Goal: Task Accomplishment & Management: Complete application form

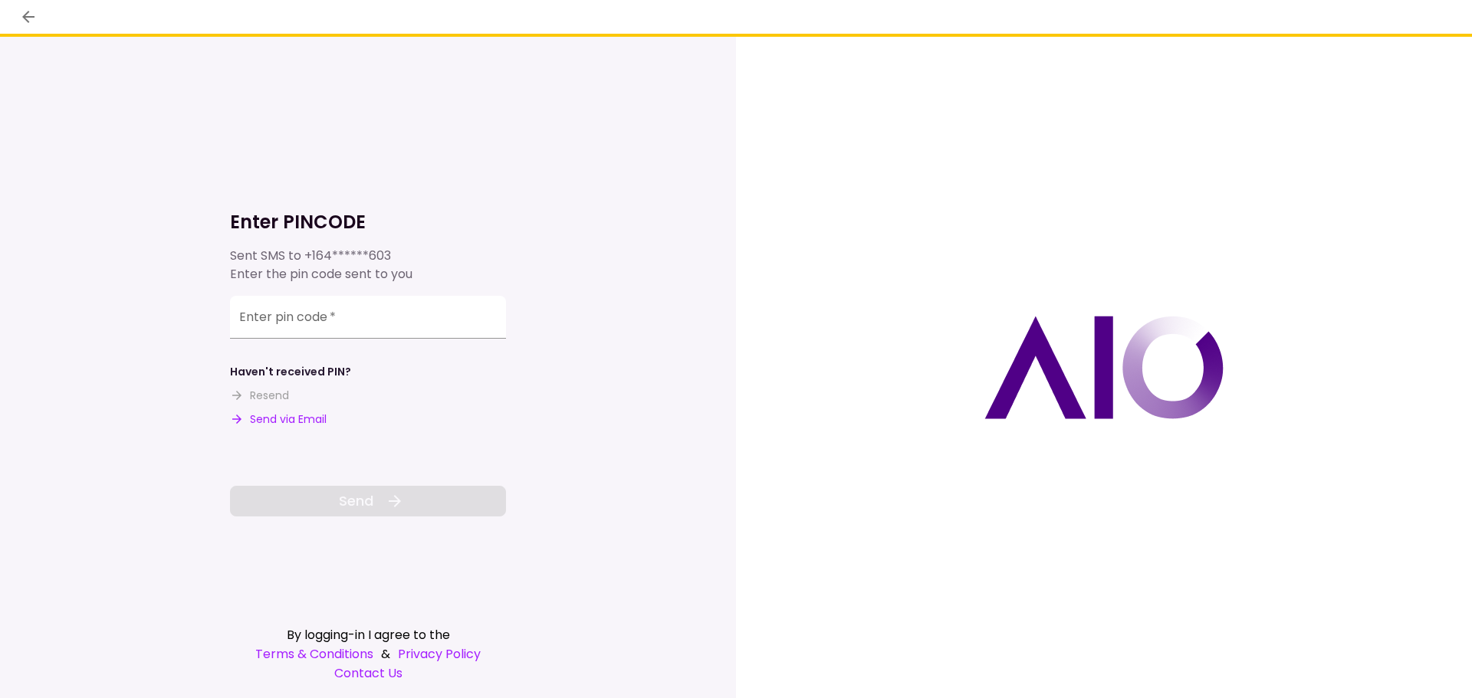
click at [326, 421] on button "Send via Email" at bounding box center [278, 420] width 97 height 16
click at [409, 317] on input "Enter pin code   *" at bounding box center [368, 317] width 276 height 43
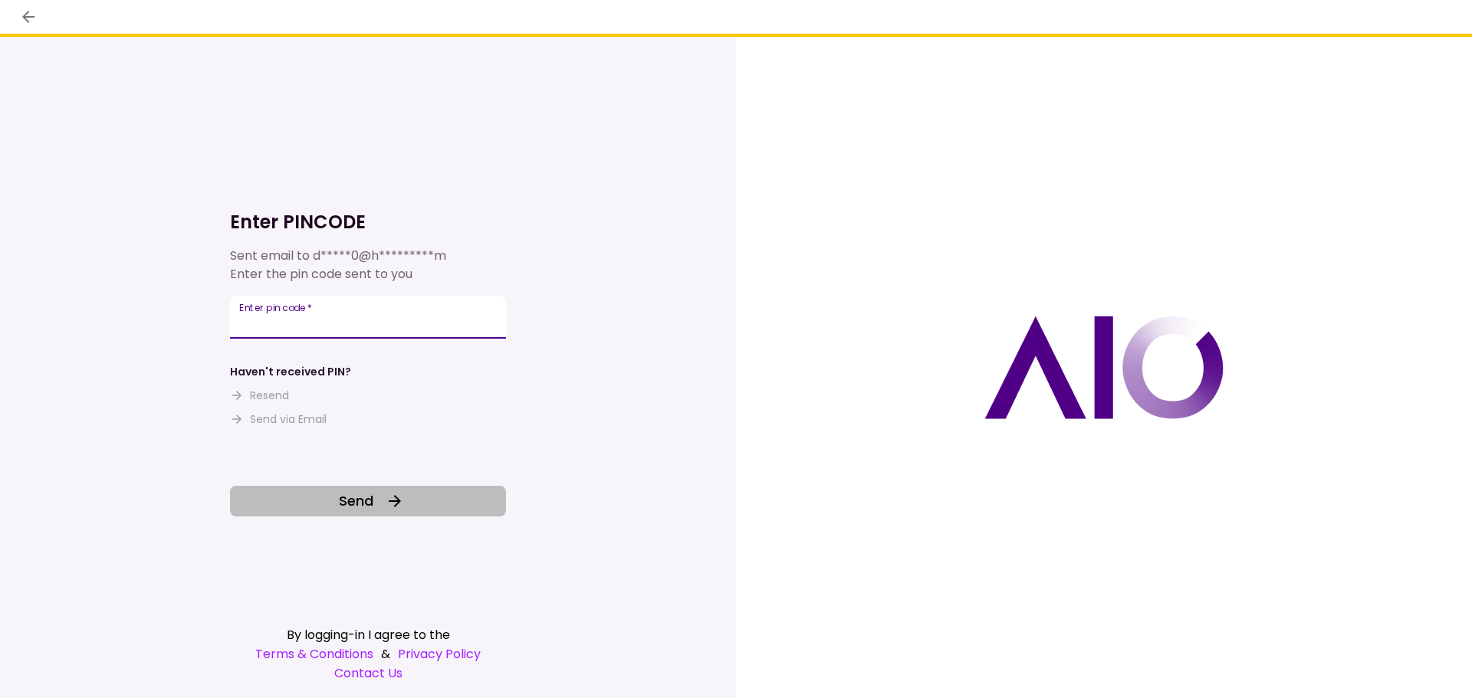
type input "******"
click at [366, 507] on span "Send" at bounding box center [356, 501] width 35 height 21
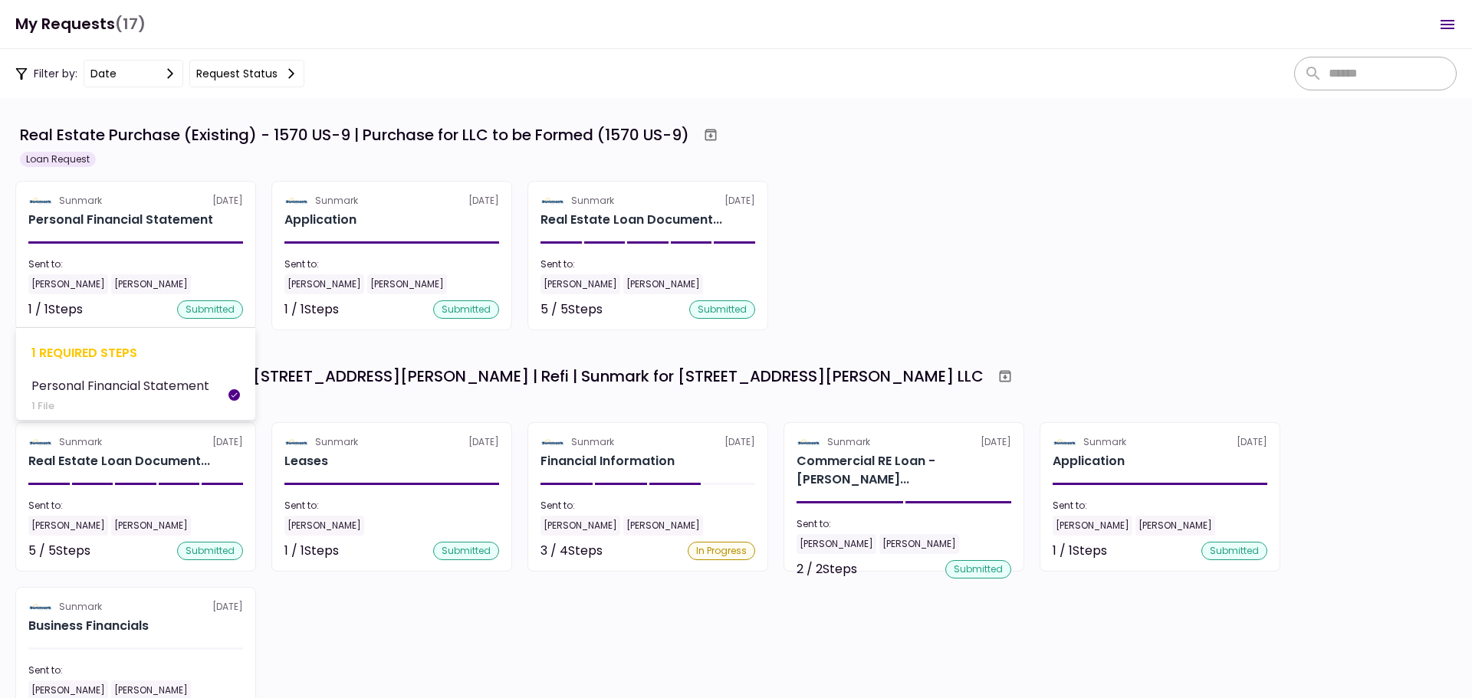
click at [217, 265] on div "Sent to:" at bounding box center [135, 265] width 215 height 14
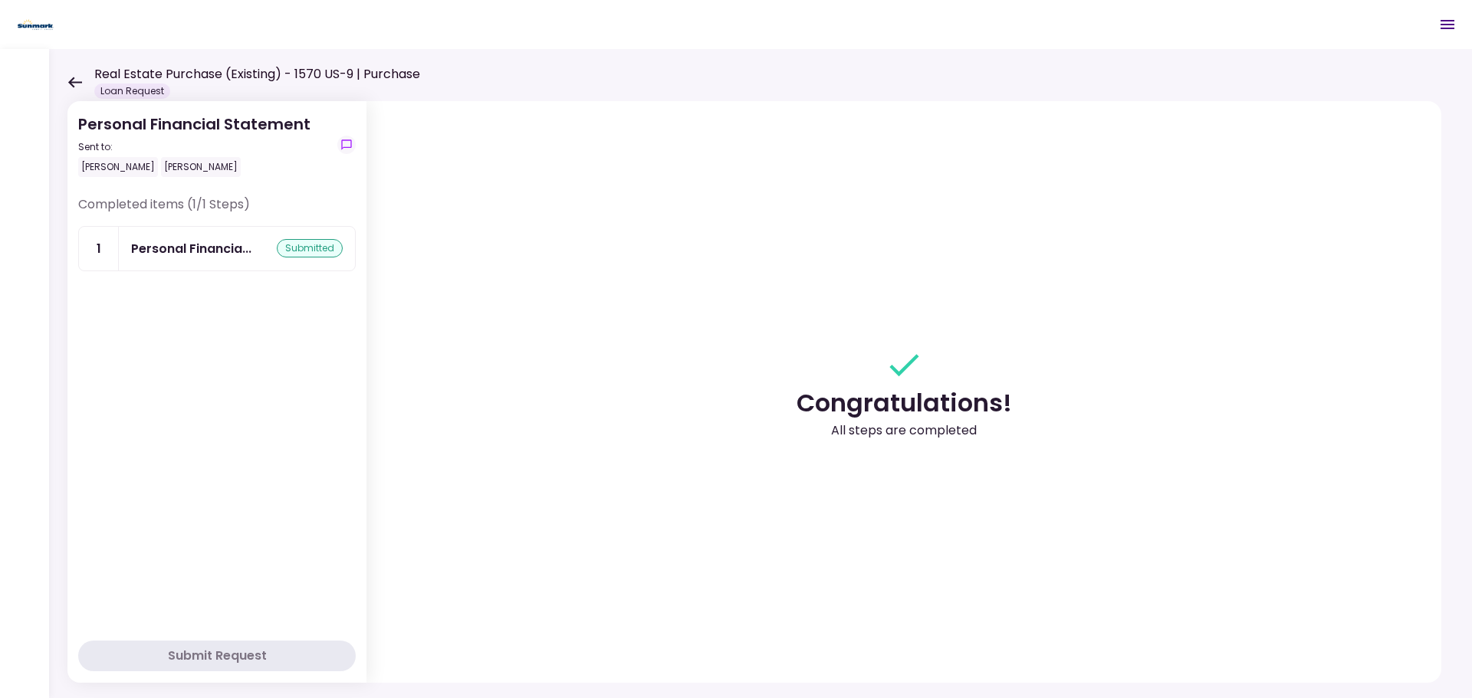
click at [76, 79] on icon at bounding box center [74, 83] width 15 height 12
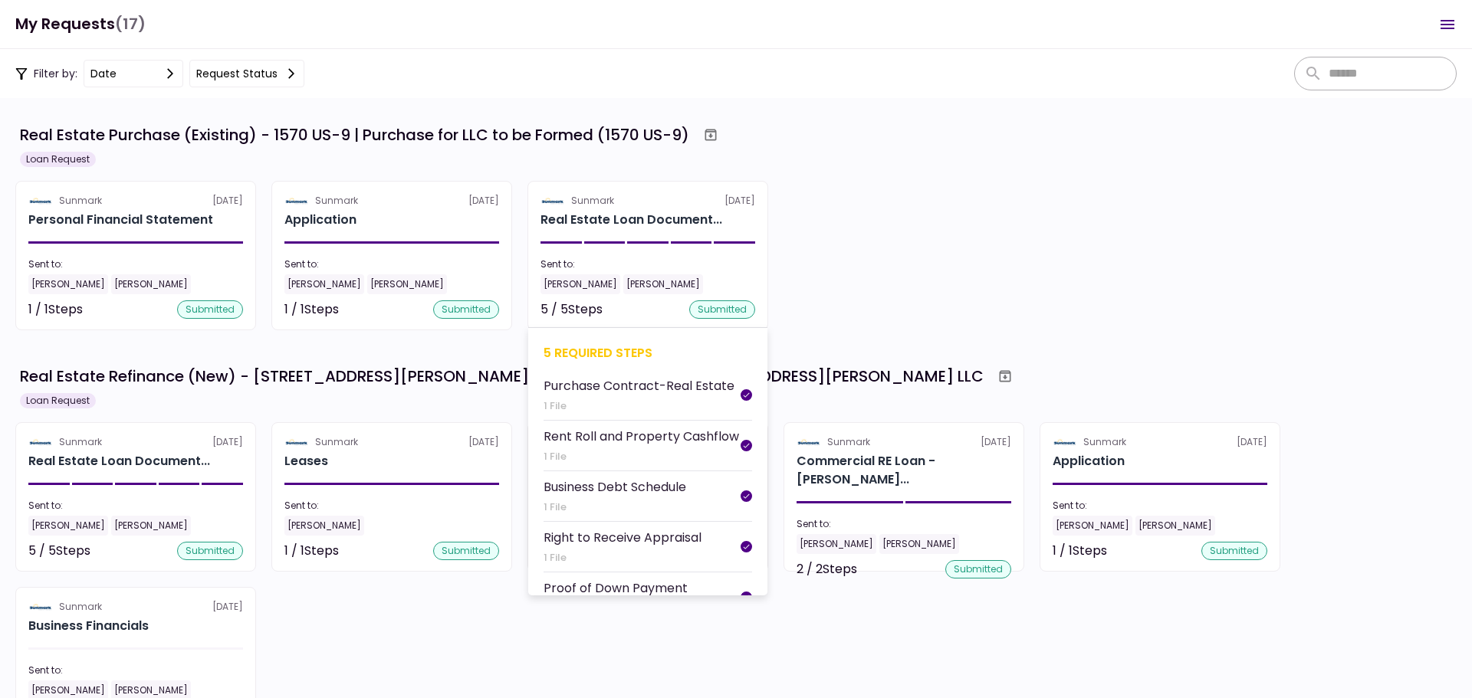
click at [649, 292] on div "[PERSON_NAME]" at bounding box center [663, 284] width 80 height 20
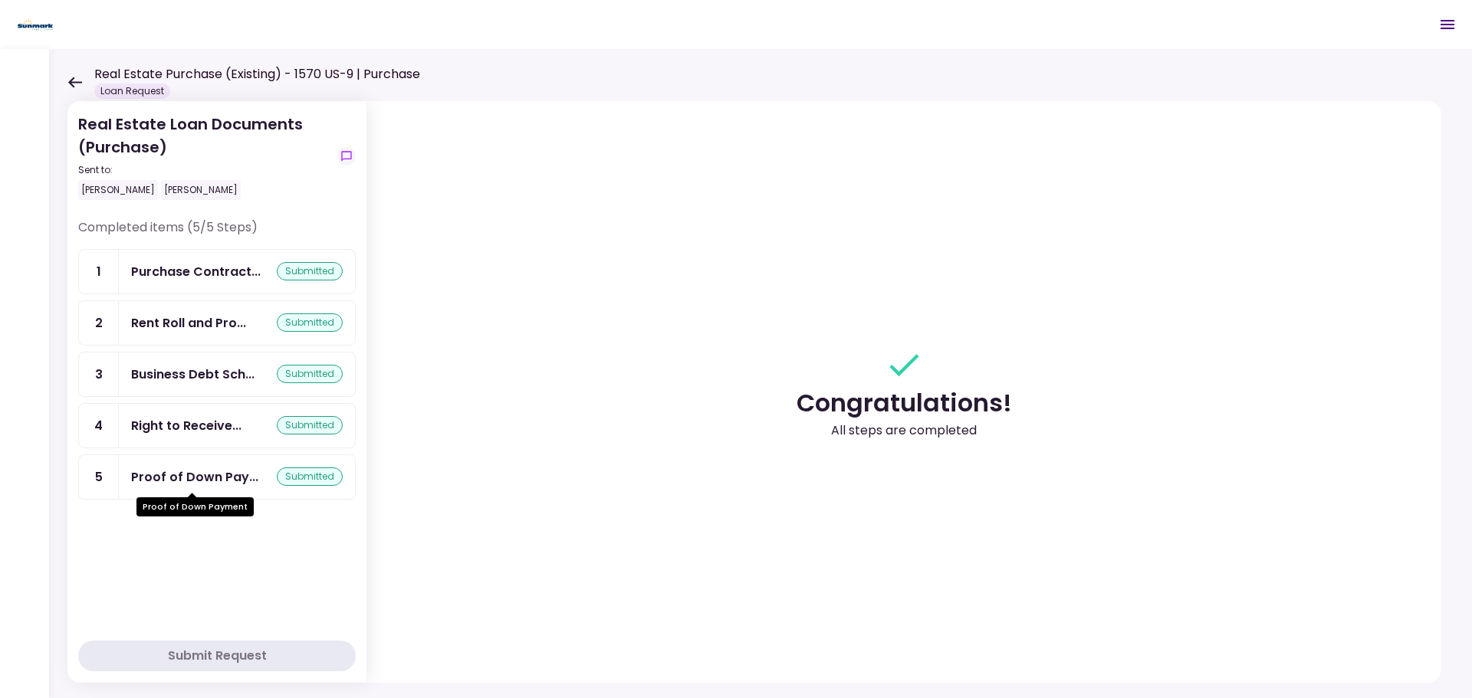
click at [211, 477] on div "Proof of Down Pay..." at bounding box center [194, 477] width 127 height 19
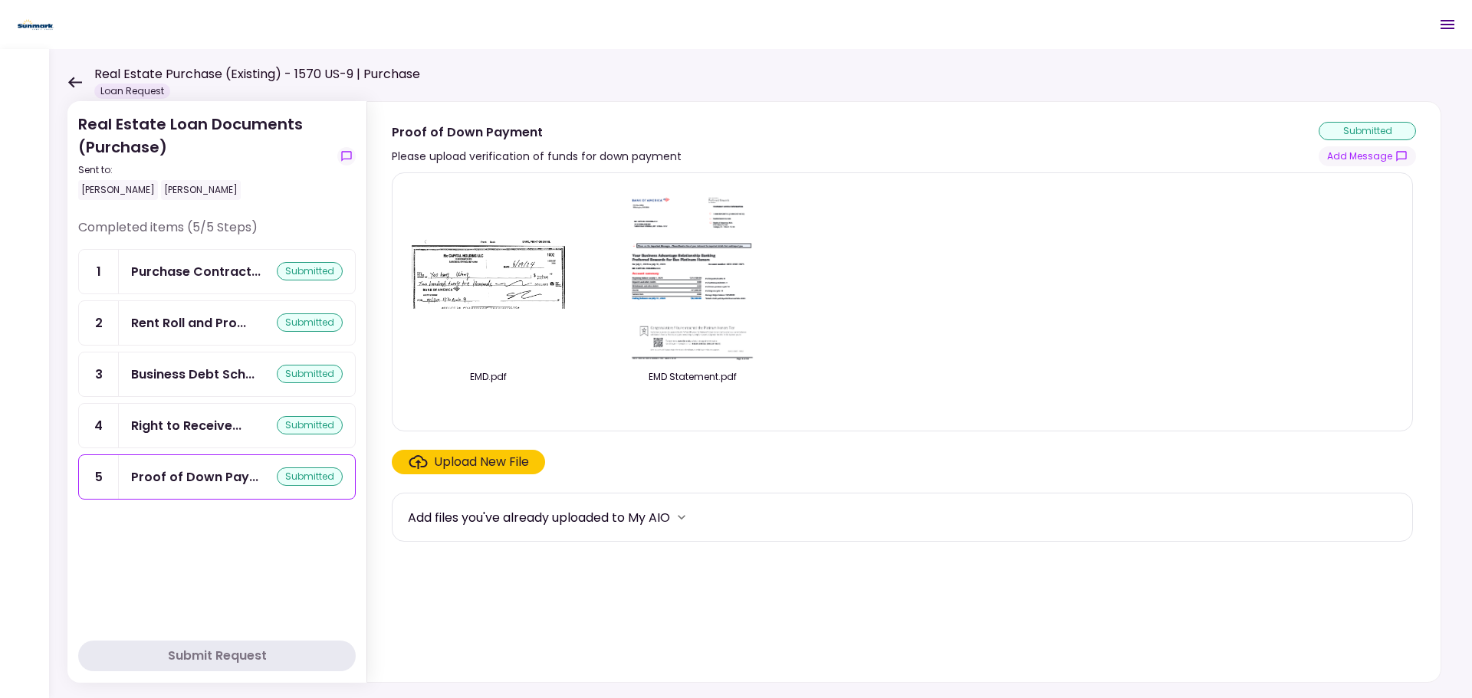
click at [73, 86] on icon at bounding box center [75, 82] width 14 height 11
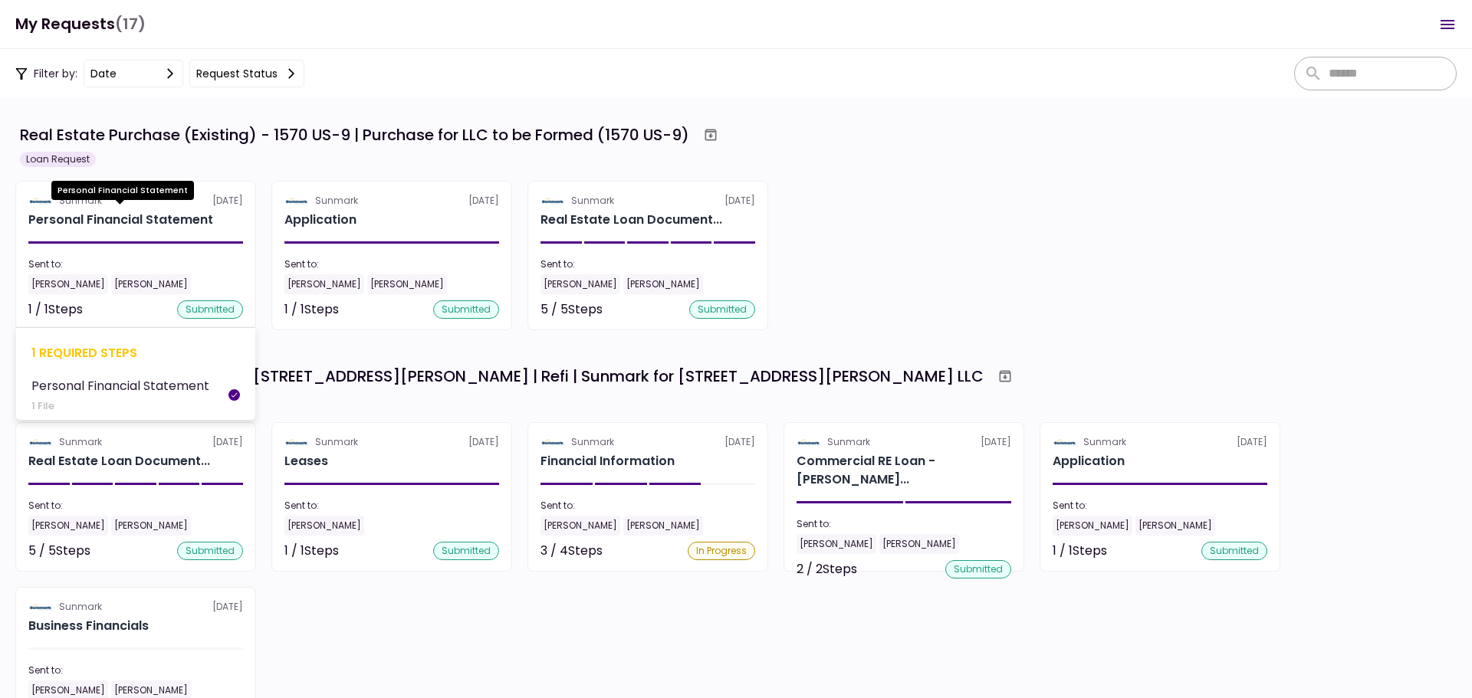
click at [132, 219] on div "Personal Financial Statement" at bounding box center [120, 220] width 185 height 18
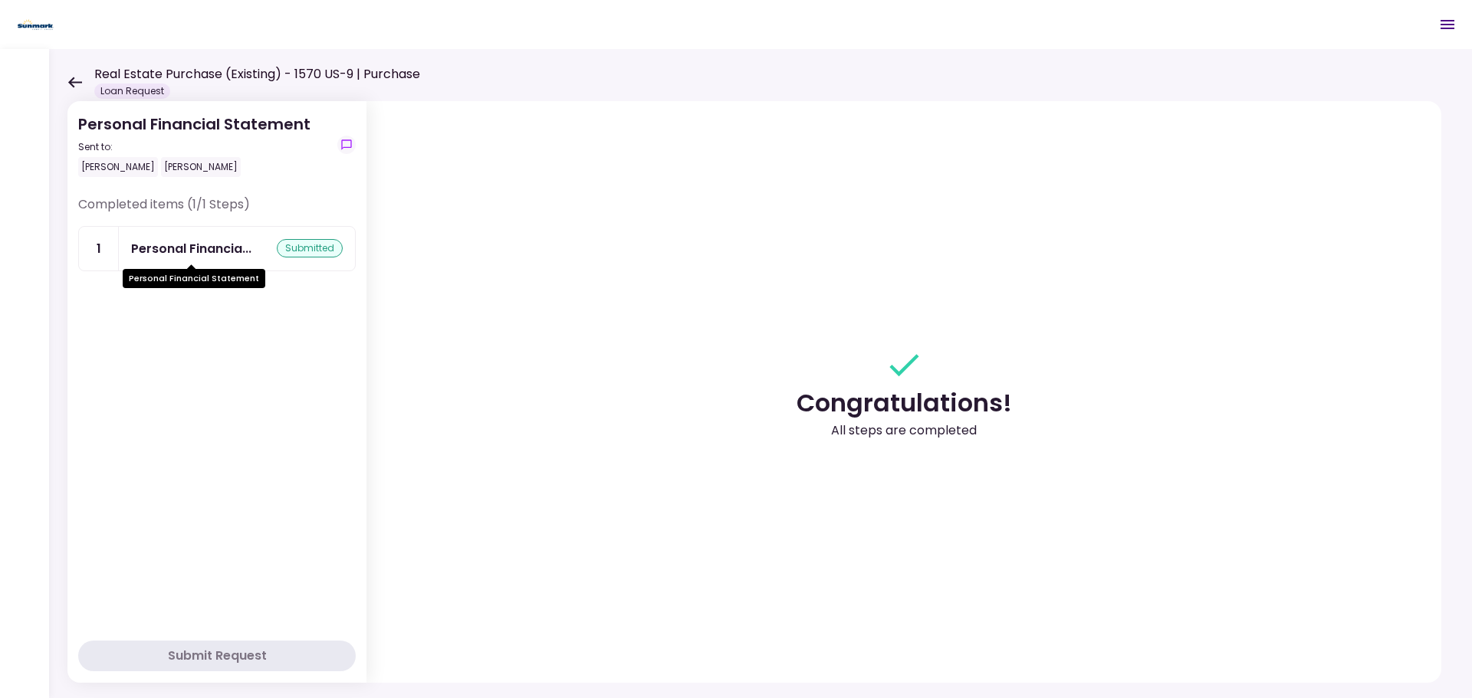
click at [228, 253] on div "Personal Financia..." at bounding box center [191, 248] width 120 height 19
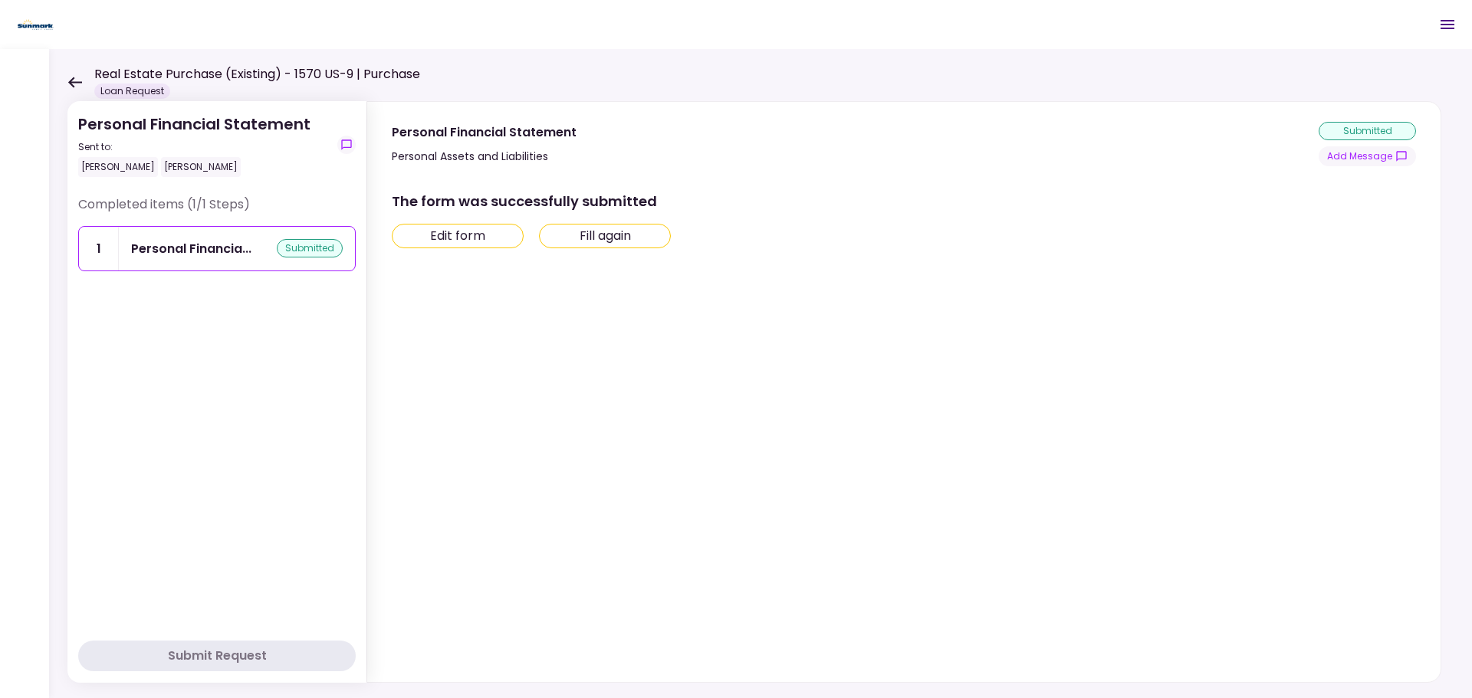
click at [75, 85] on icon at bounding box center [74, 83] width 15 height 12
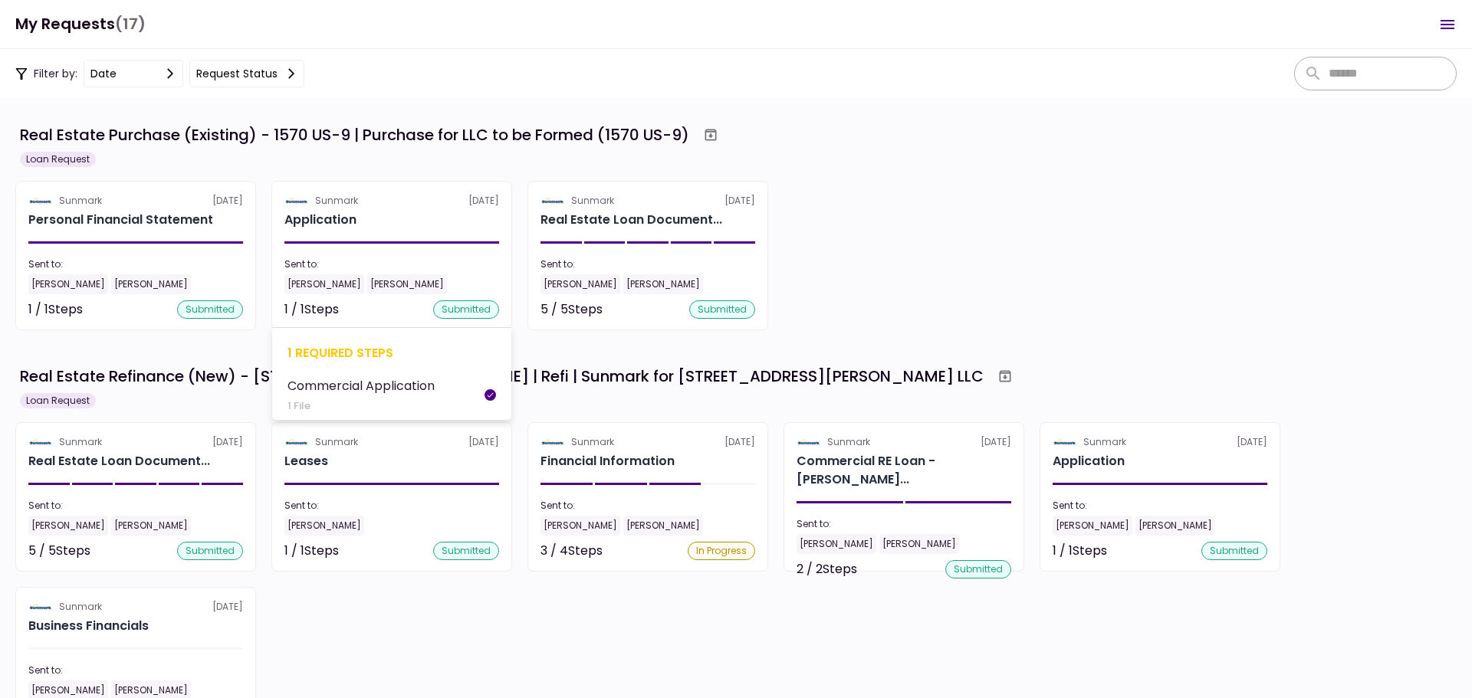
click at [389, 211] on div "Application" at bounding box center [391, 220] width 215 height 18
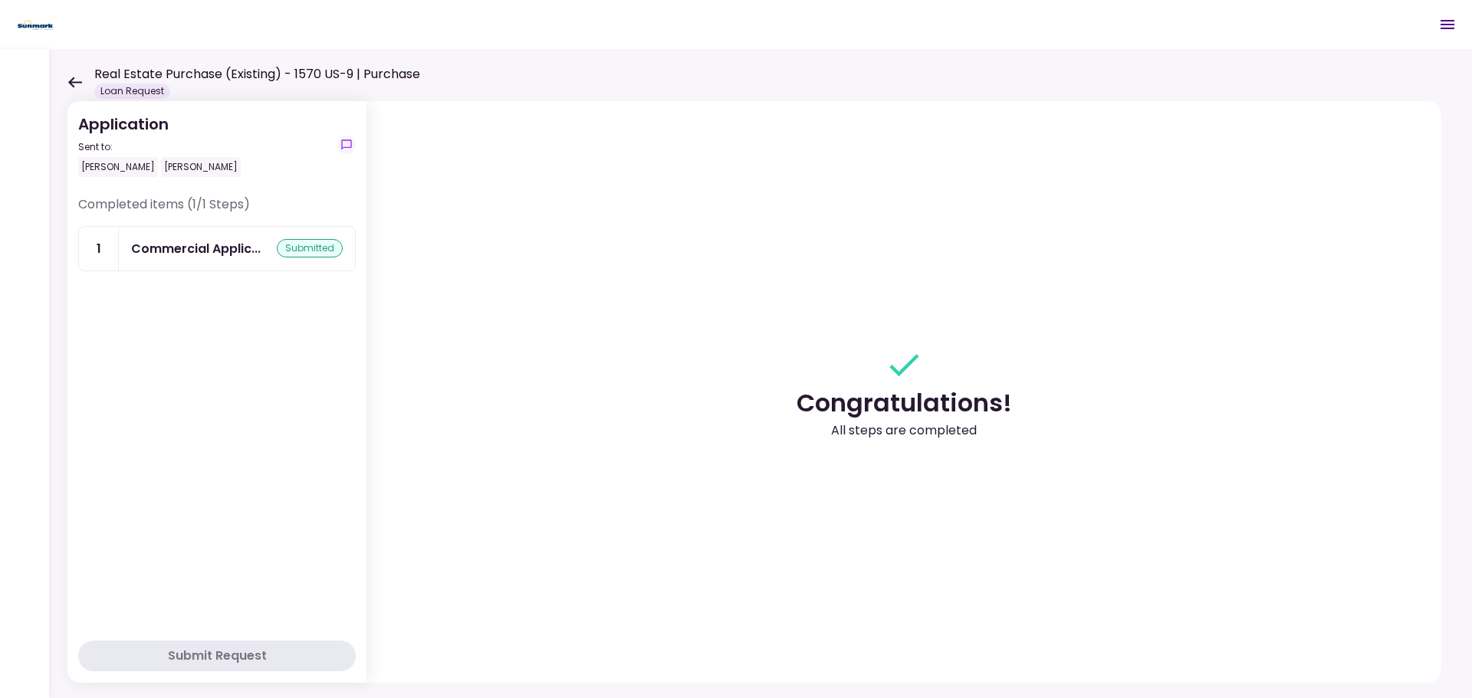
click at [73, 73] on div "Real Estate Purchase (Existing) - 1570 US-9 | Purchase Loan Request" at bounding box center [243, 82] width 353 height 34
click at [75, 87] on icon at bounding box center [74, 83] width 15 height 12
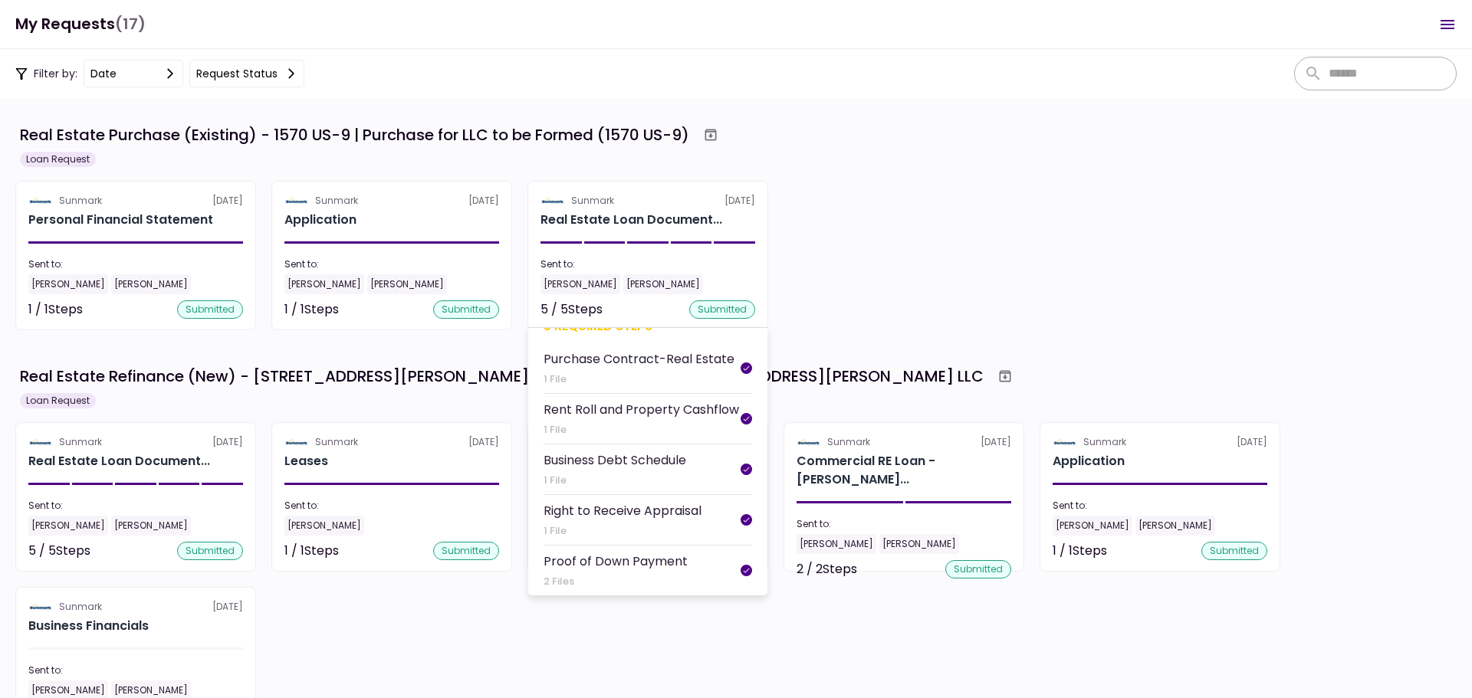
scroll to position [77, 0]
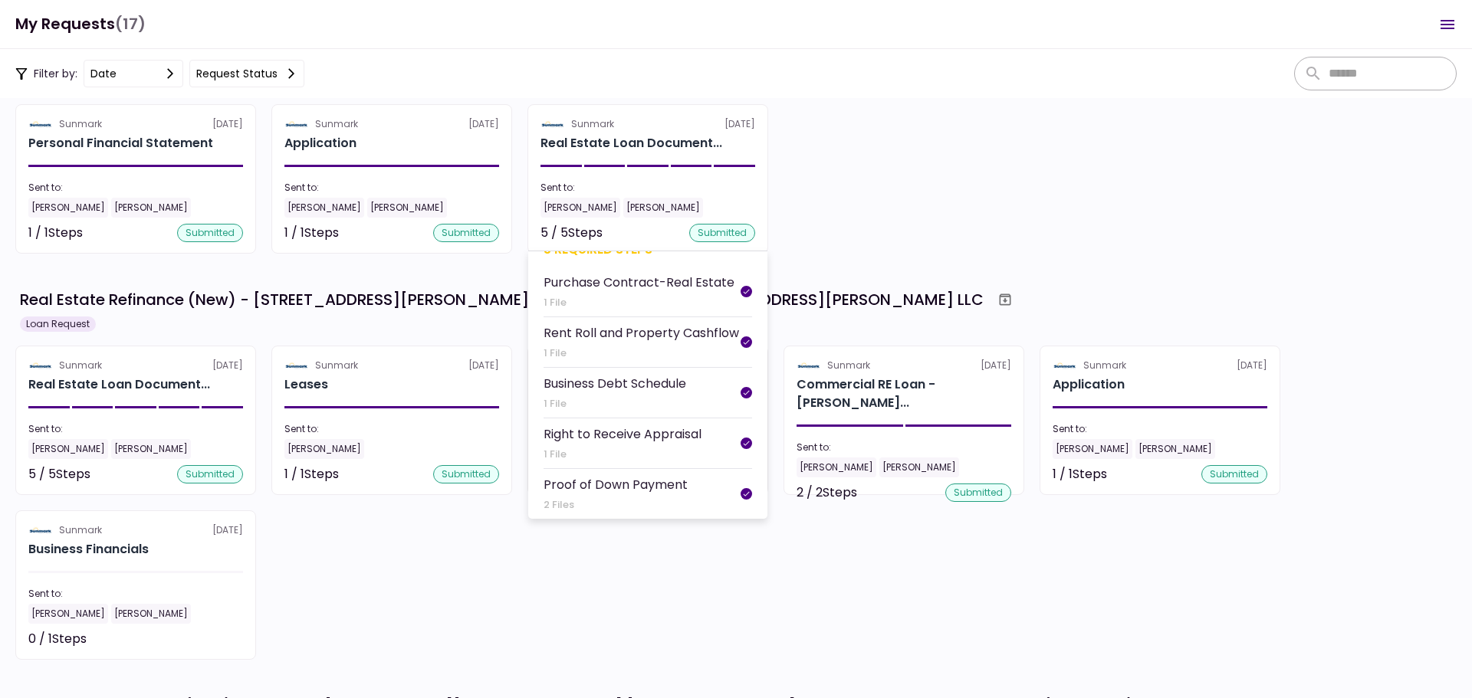
click at [655, 324] on div "Rent Roll and Property Cashflow" at bounding box center [642, 333] width 196 height 19
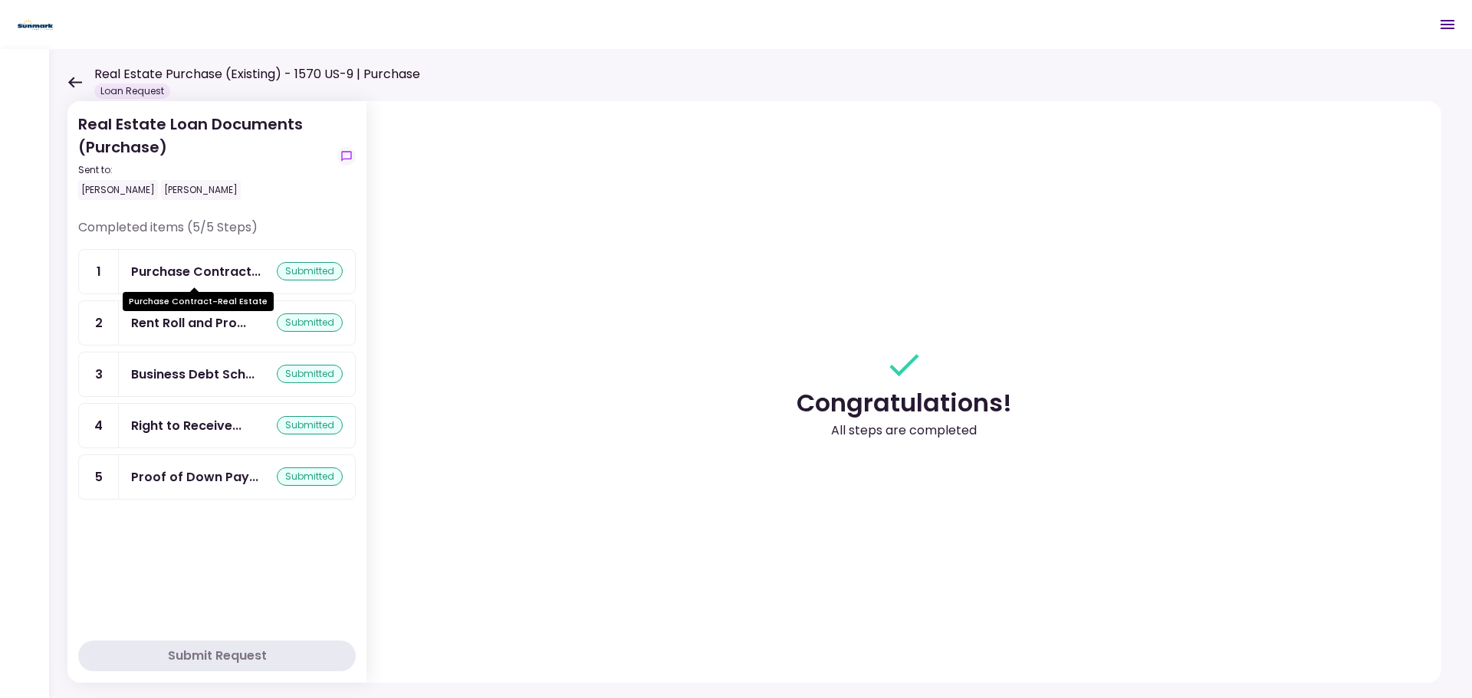
click at [169, 271] on div "Purchase Contract..." at bounding box center [196, 271] width 130 height 19
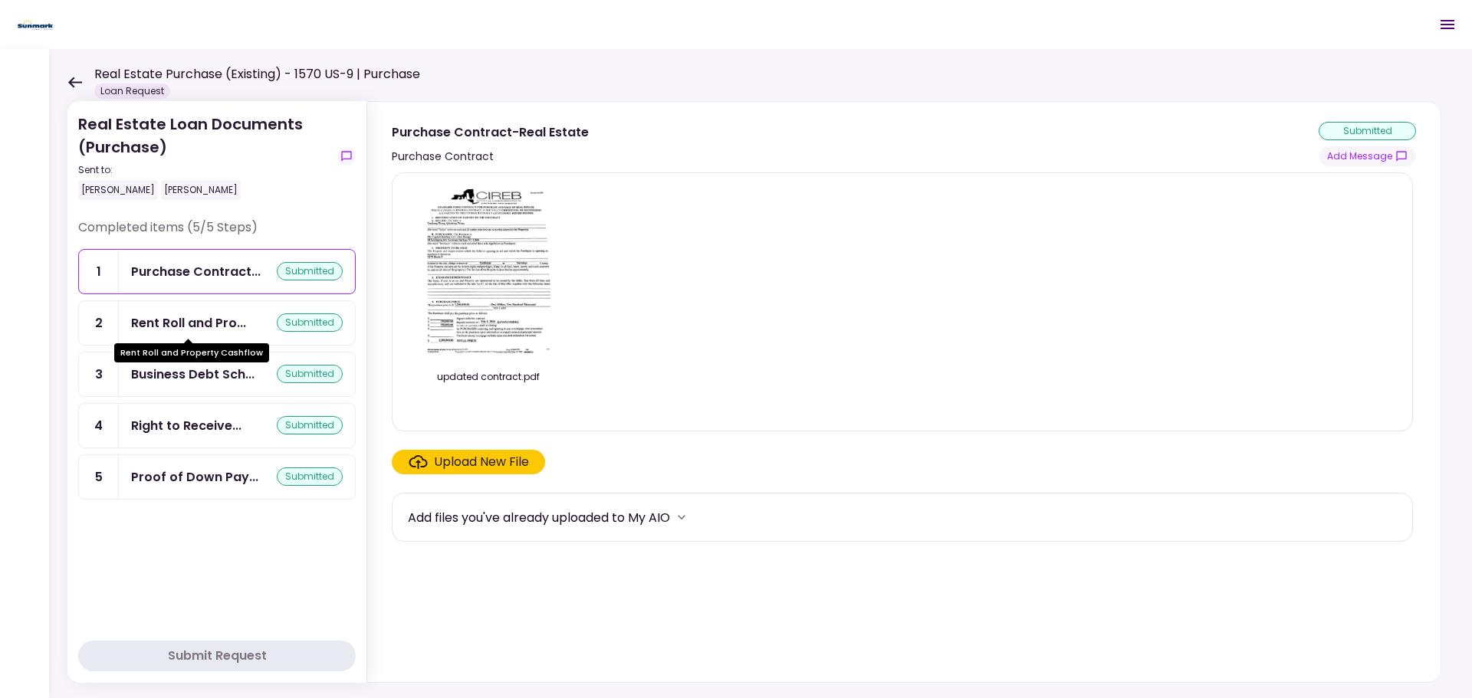
click at [180, 329] on div "Rent Roll and Pro..." at bounding box center [188, 323] width 115 height 19
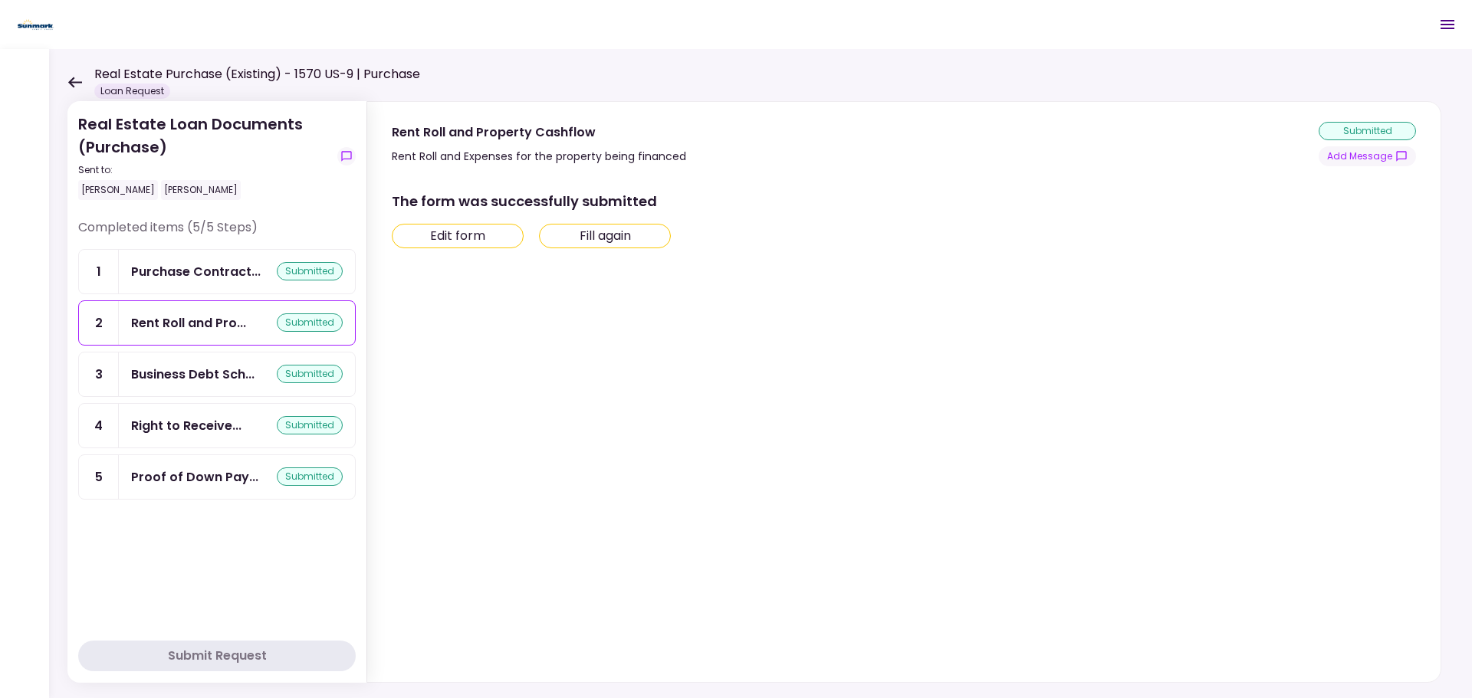
click at [186, 363] on div "Business Debt Sch... submitted" at bounding box center [237, 375] width 236 height 44
click at [200, 416] on div "Right to Receive... submitted" at bounding box center [237, 426] width 236 height 44
click at [200, 466] on div "Proof of Down Pay... submitted" at bounding box center [237, 477] width 236 height 44
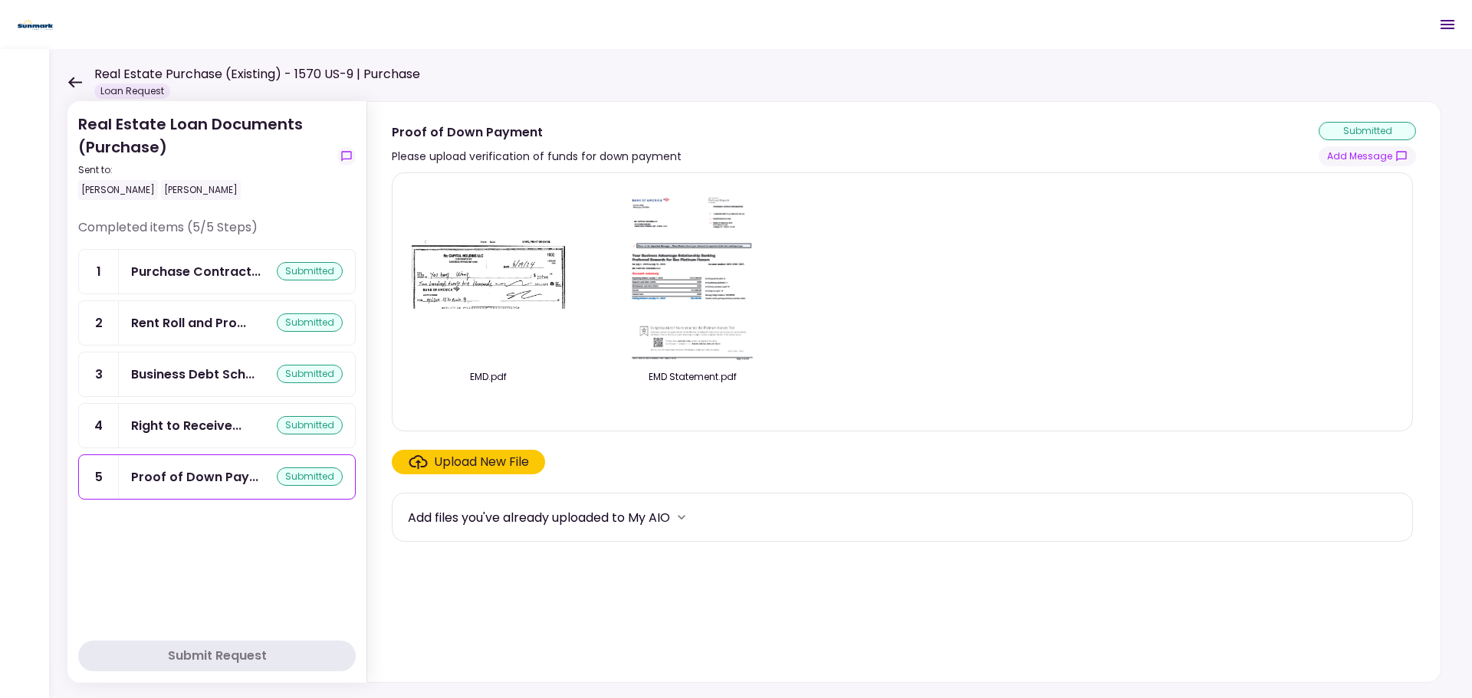
click at [77, 75] on div "Real Estate Purchase (Existing) - 1570 US-9 | Purchase Loan Request" at bounding box center [243, 82] width 353 height 34
click at [74, 80] on icon at bounding box center [74, 83] width 15 height 12
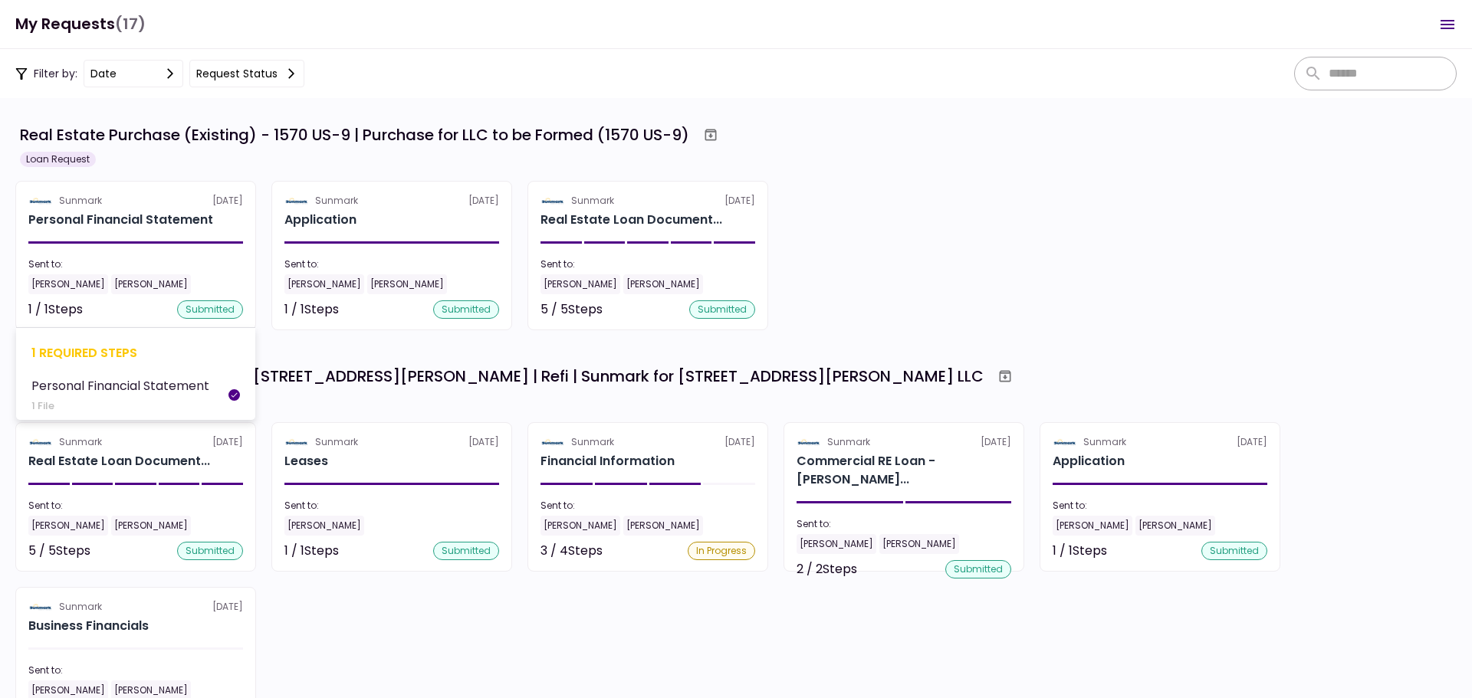
click at [124, 219] on div "Personal Financial Statement" at bounding box center [120, 220] width 185 height 18
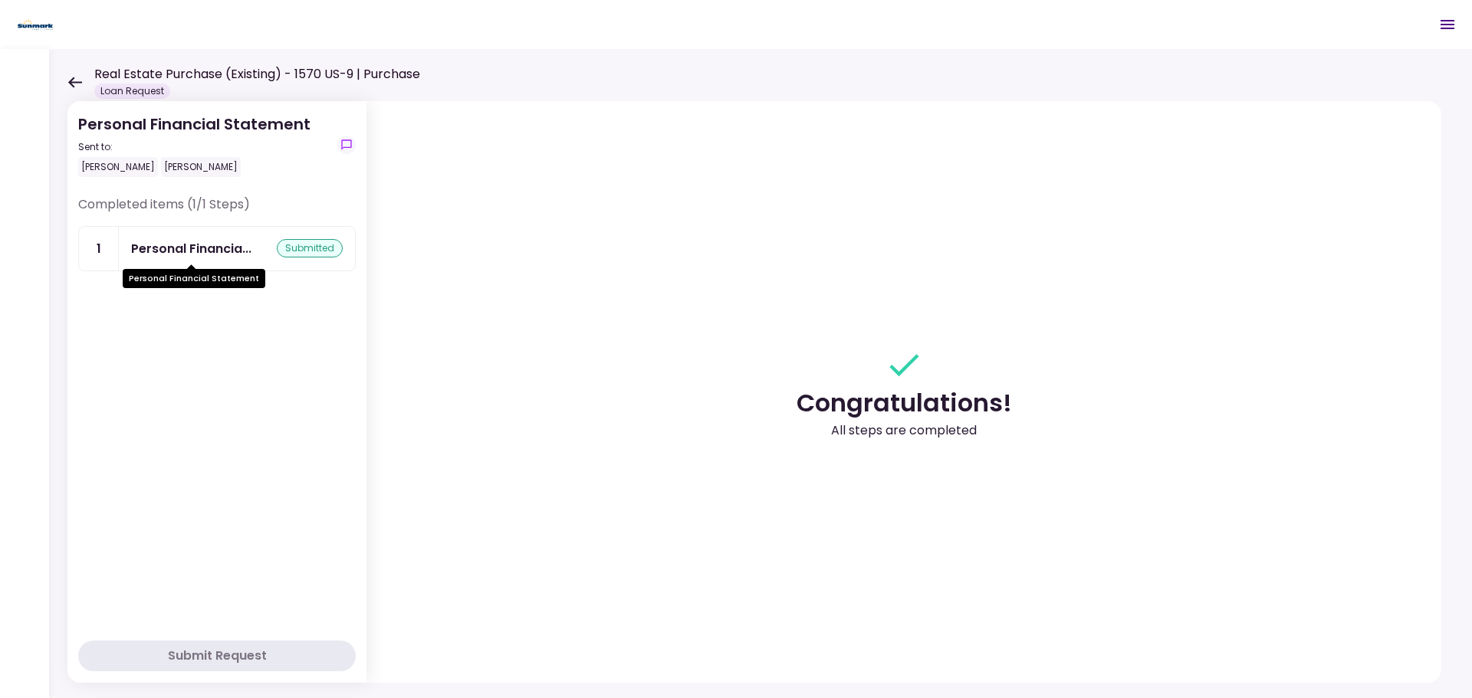
click at [150, 250] on div "Personal Financia..." at bounding box center [191, 248] width 120 height 19
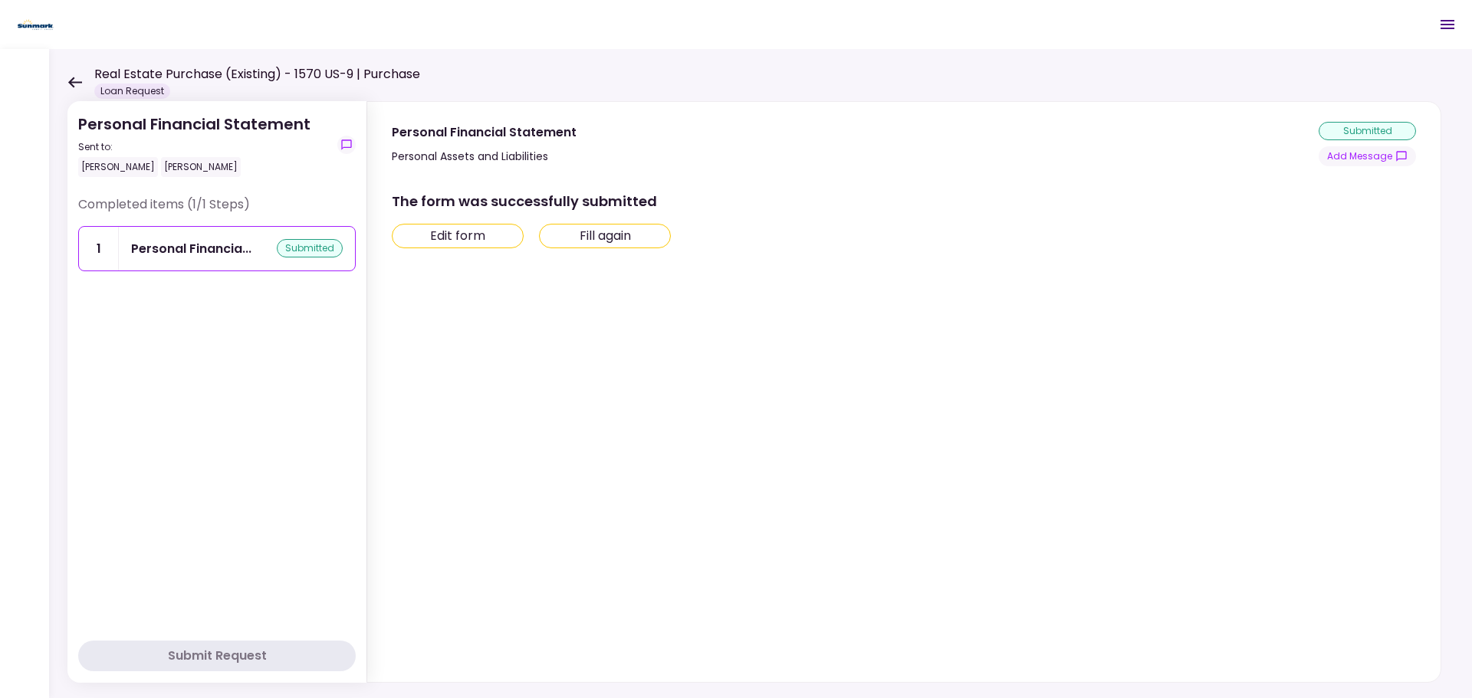
click at [505, 237] on button "Edit form" at bounding box center [458, 236] width 132 height 25
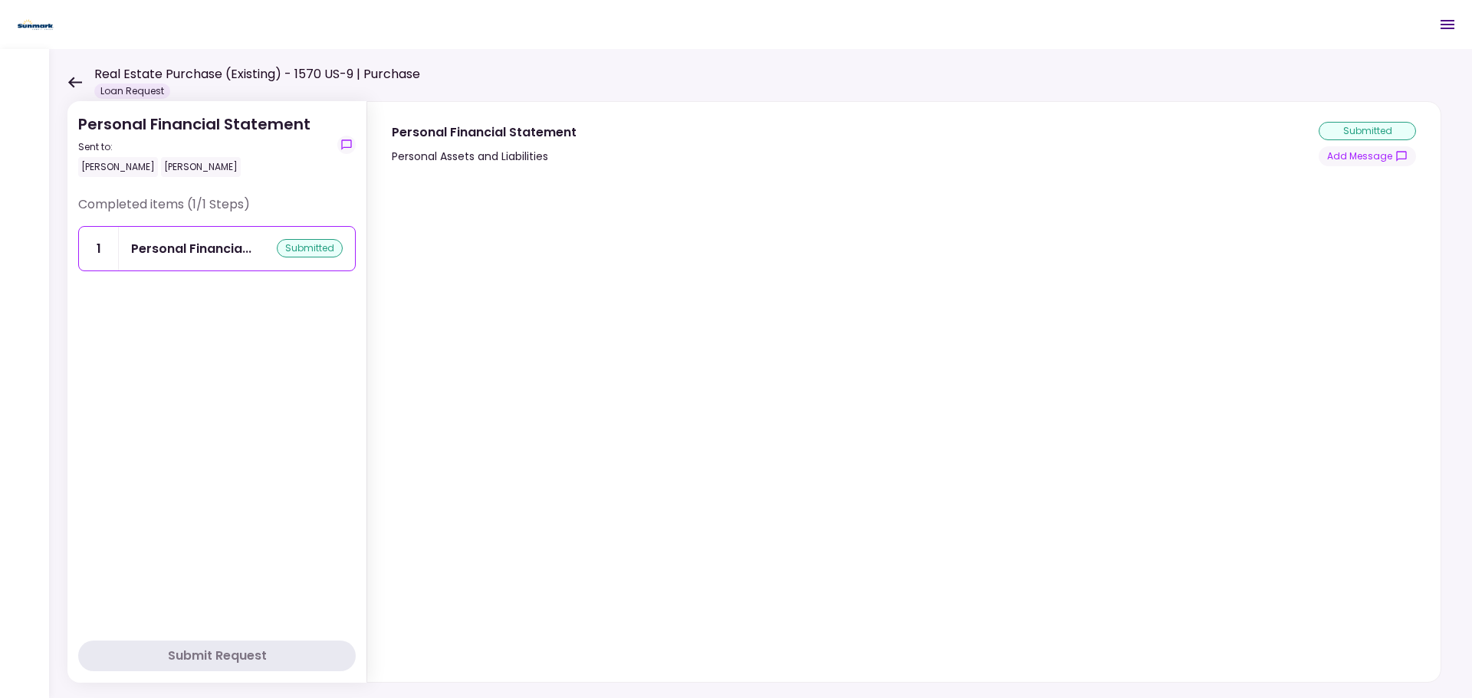
click at [64, 78] on div "Personal Financial Statement Sent to: [PERSON_NAME] Completed items (1/1 Steps)…" at bounding box center [760, 373] width 1423 height 649
click at [73, 78] on icon at bounding box center [75, 82] width 14 height 11
